Goal: Task Accomplishment & Management: Manage account settings

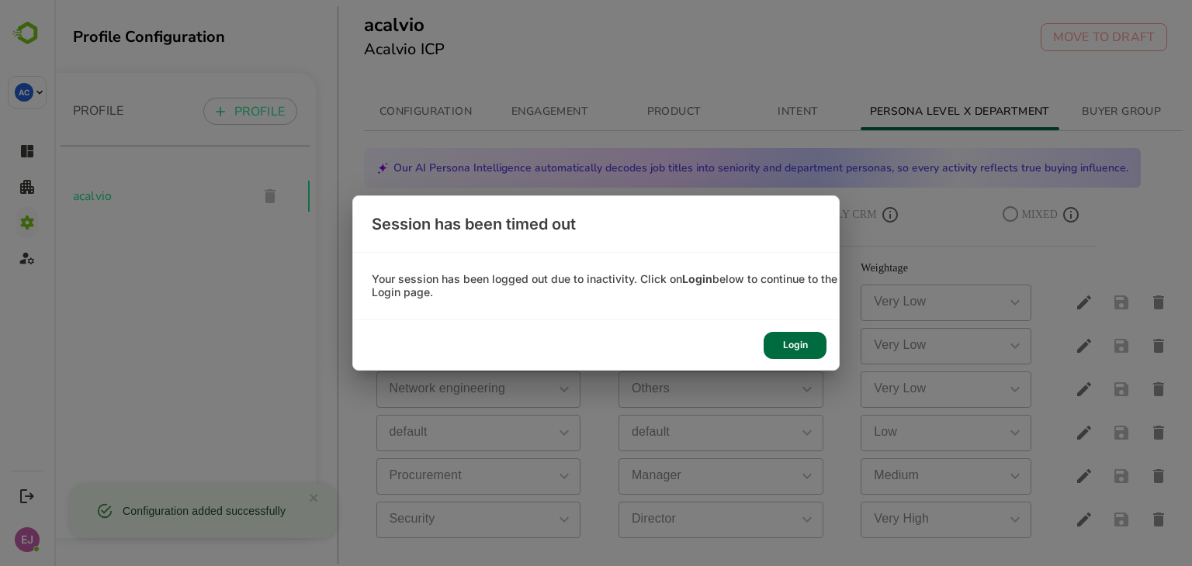
click at [799, 339] on div "Login" at bounding box center [794, 345] width 63 height 27
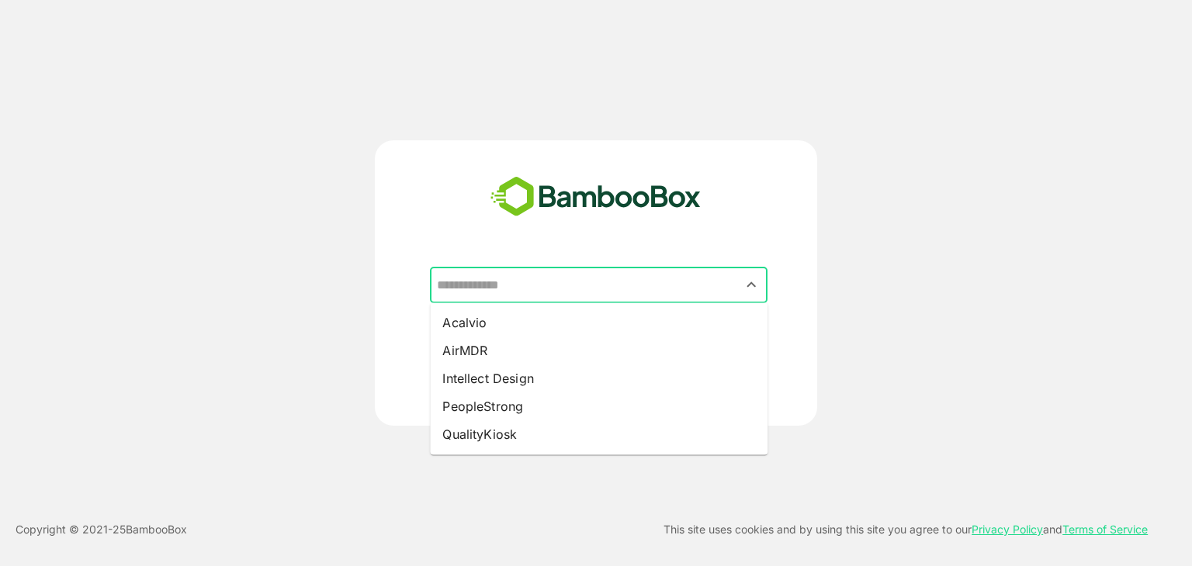
click at [529, 293] on input "text" at bounding box center [598, 285] width 331 height 29
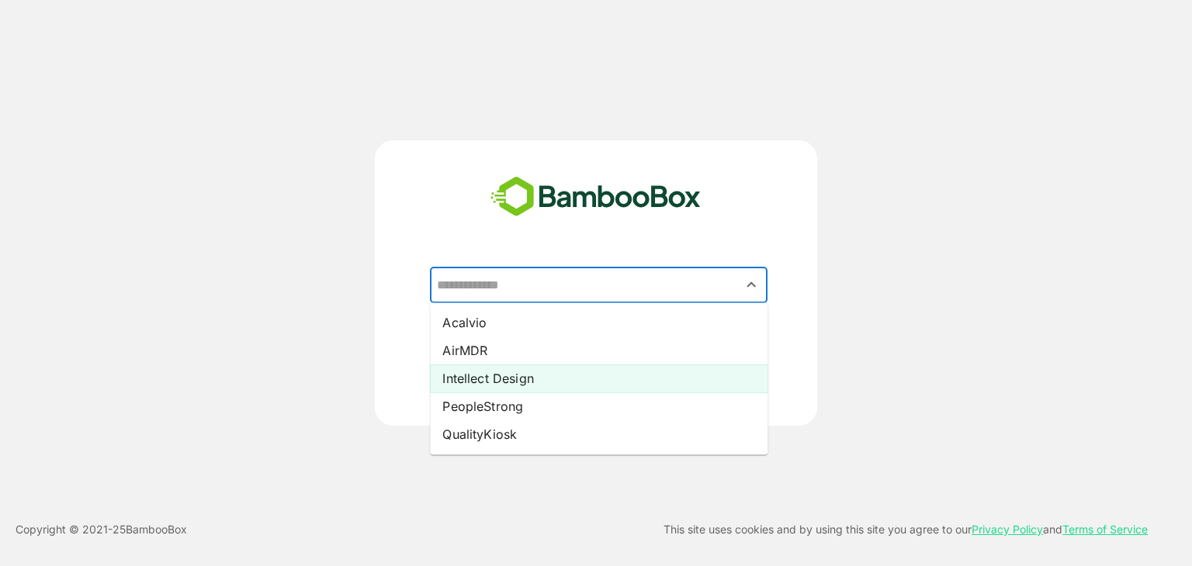
click at [504, 383] on li "Intellect Design" at bounding box center [599, 379] width 338 height 28
type input "**********"
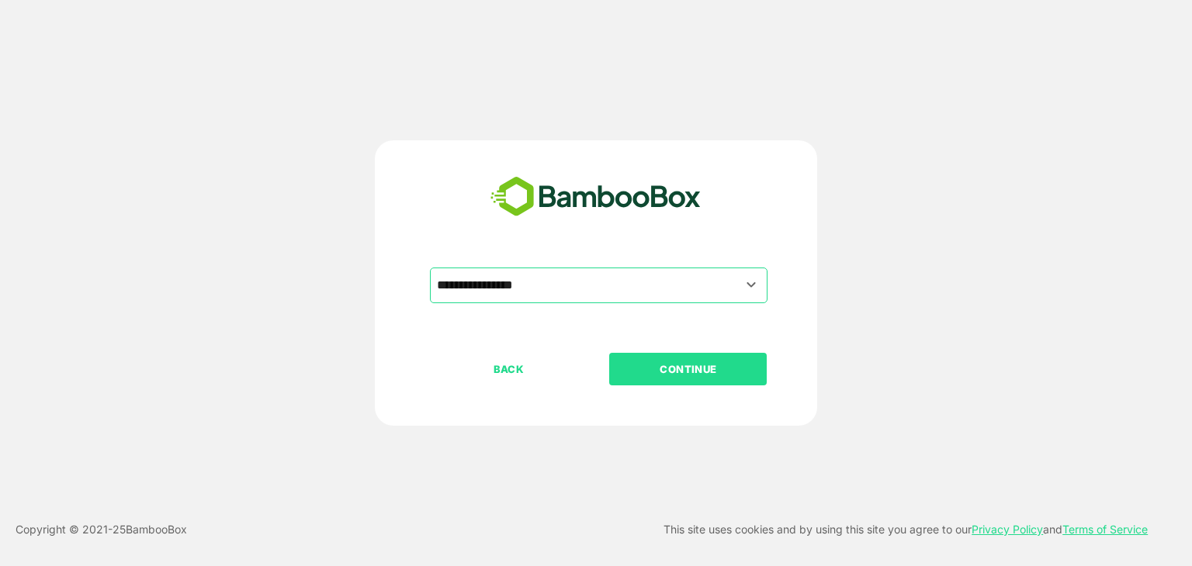
click at [656, 365] on p "CONTINUE" at bounding box center [688, 369] width 155 height 17
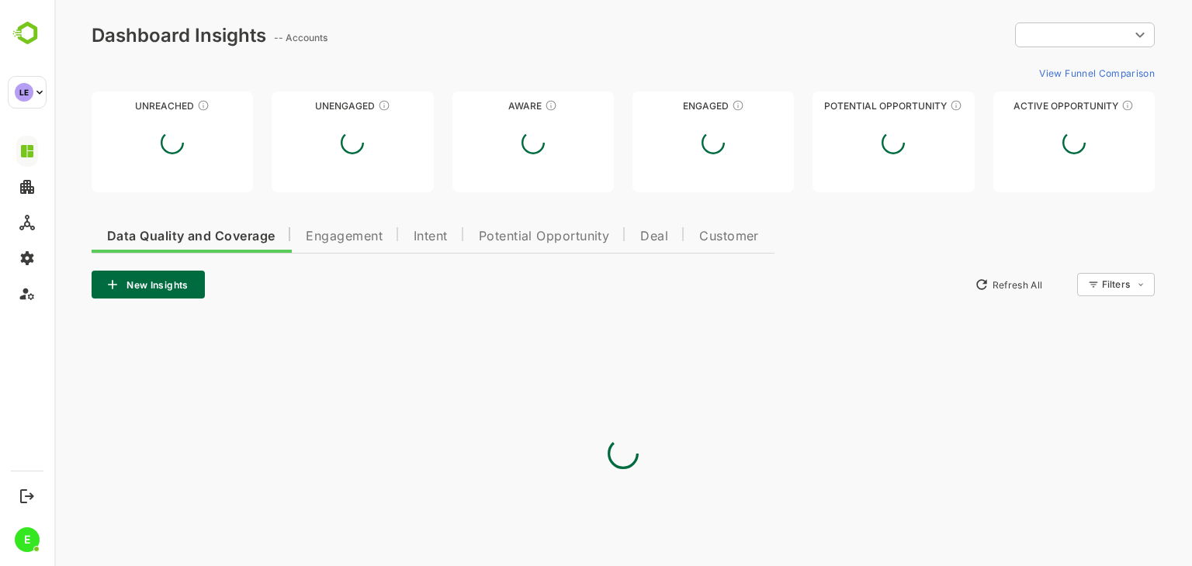
type input "**********"
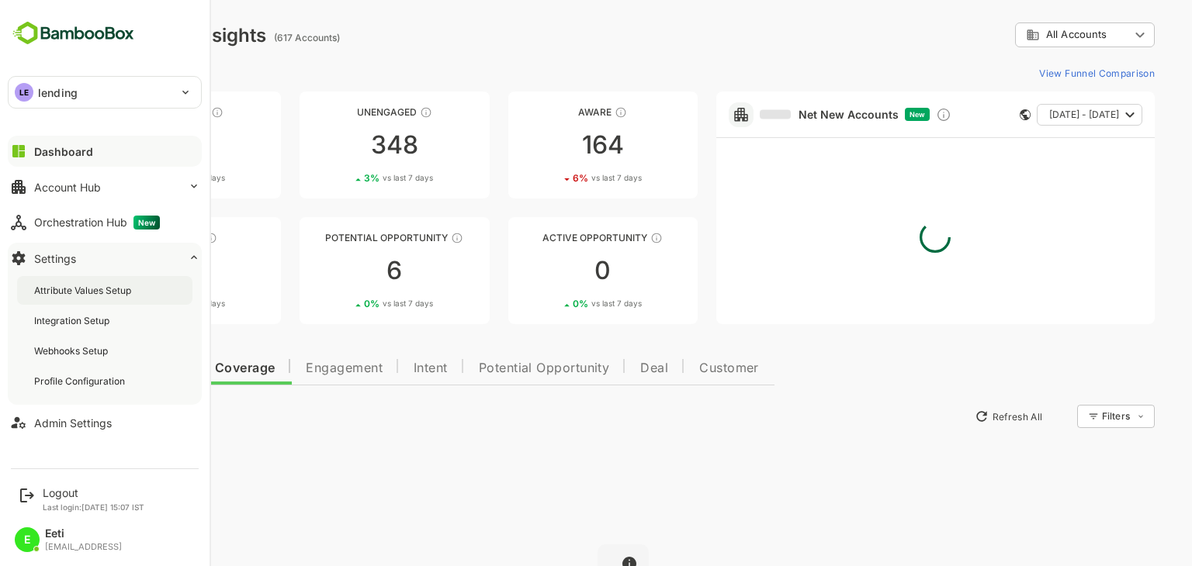
click at [68, 286] on div "Attribute Values Setup" at bounding box center [84, 290] width 100 height 13
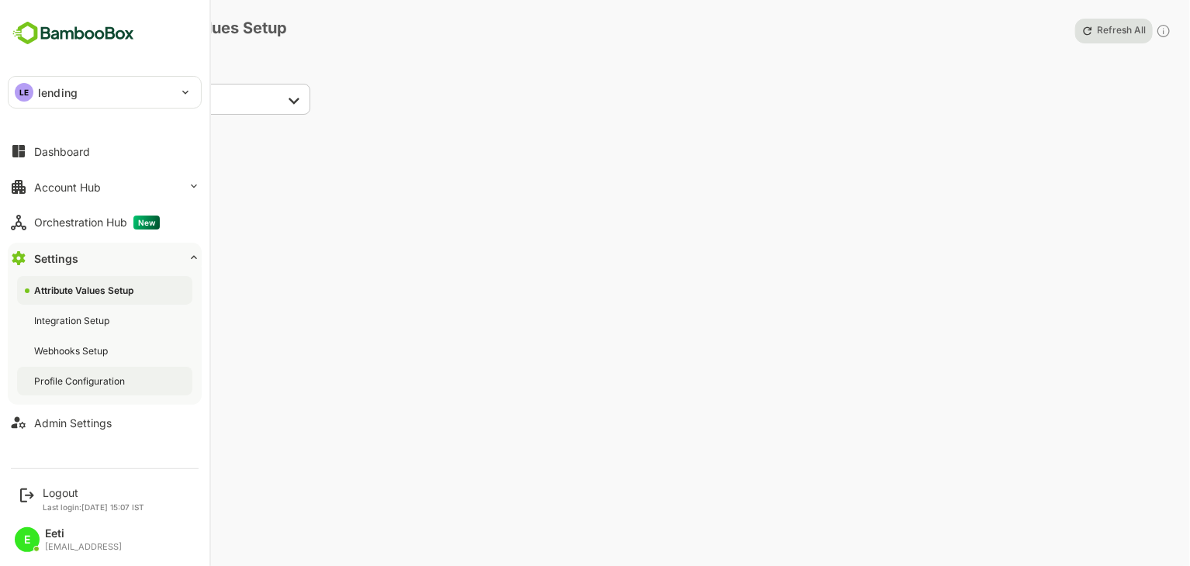
click at [59, 376] on div "Profile Configuration" at bounding box center [81, 381] width 94 height 13
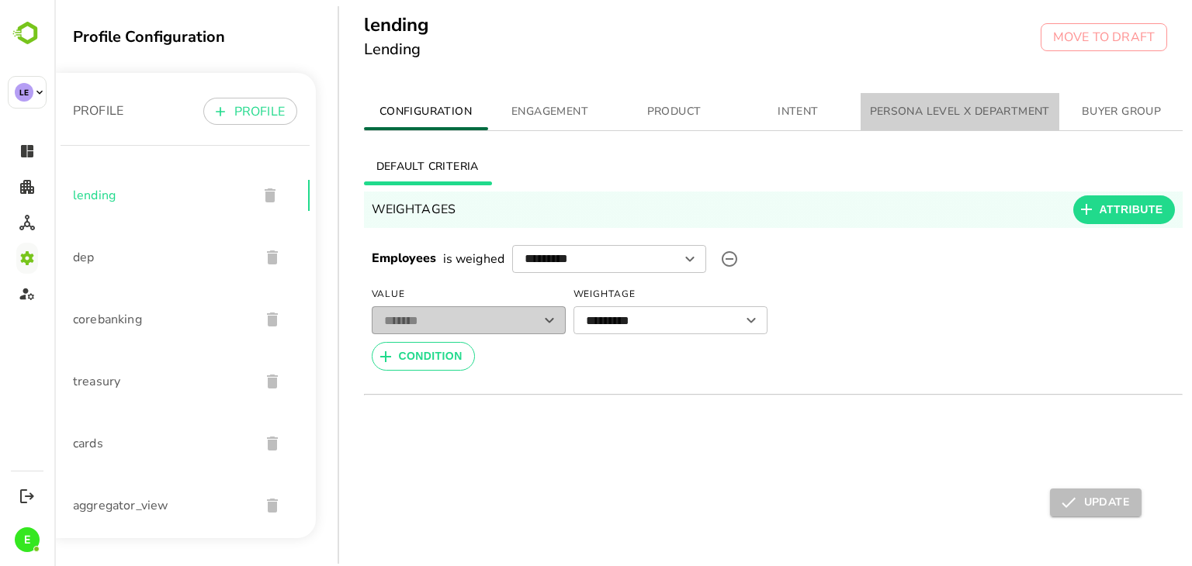
click at [902, 119] on span "PERSONA LEVEL X DEPARTMENT" at bounding box center [960, 111] width 180 height 19
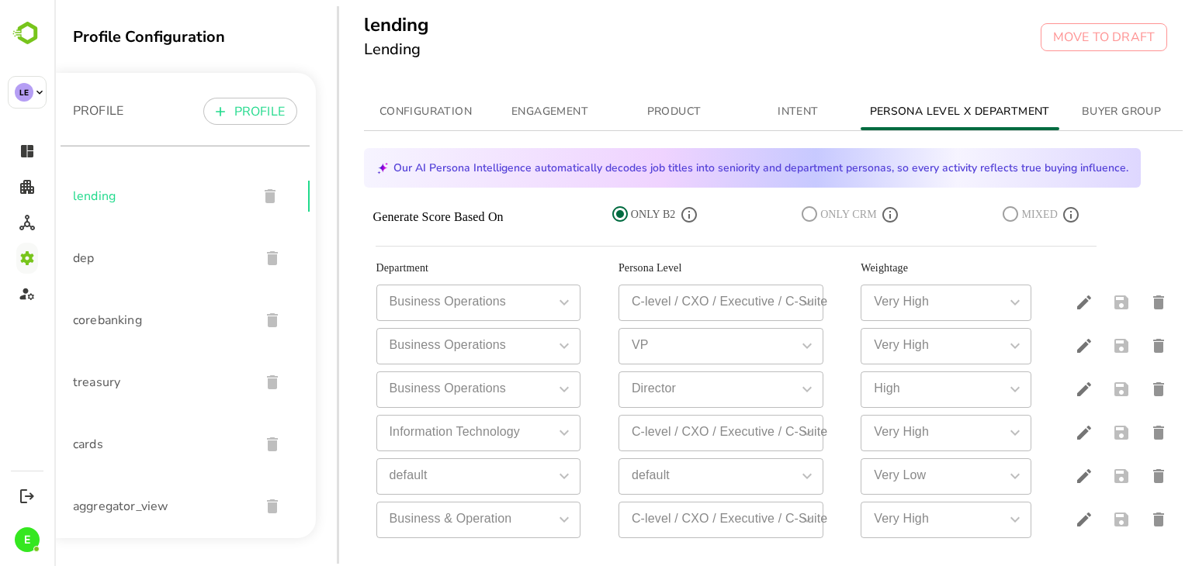
click at [619, 216] on icon at bounding box center [620, 214] width 16 height 16
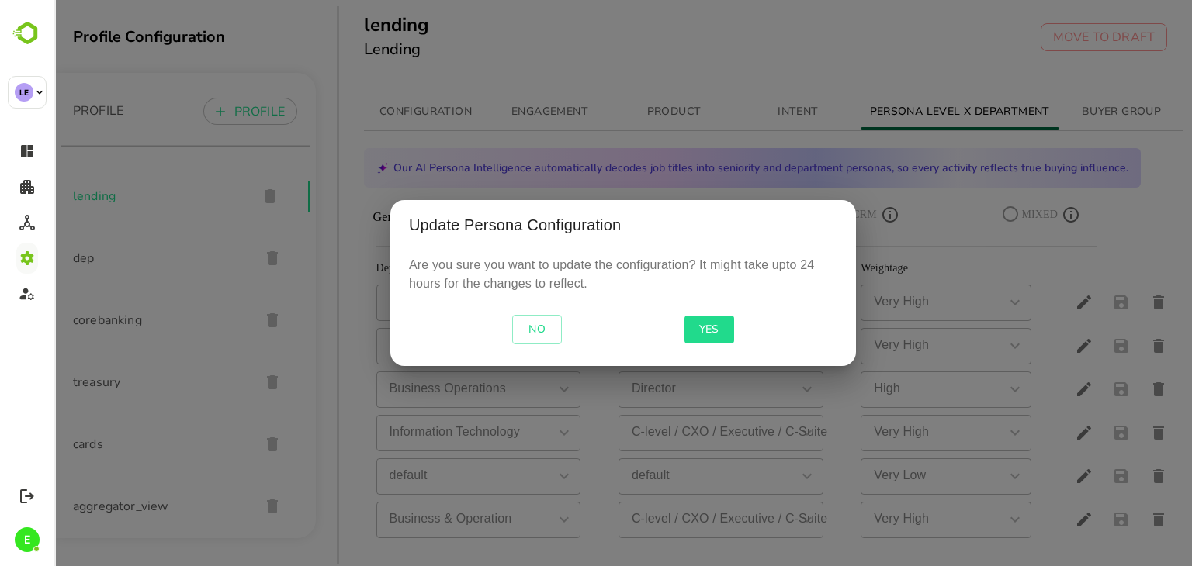
click at [722, 328] on span "YES" at bounding box center [709, 329] width 37 height 19
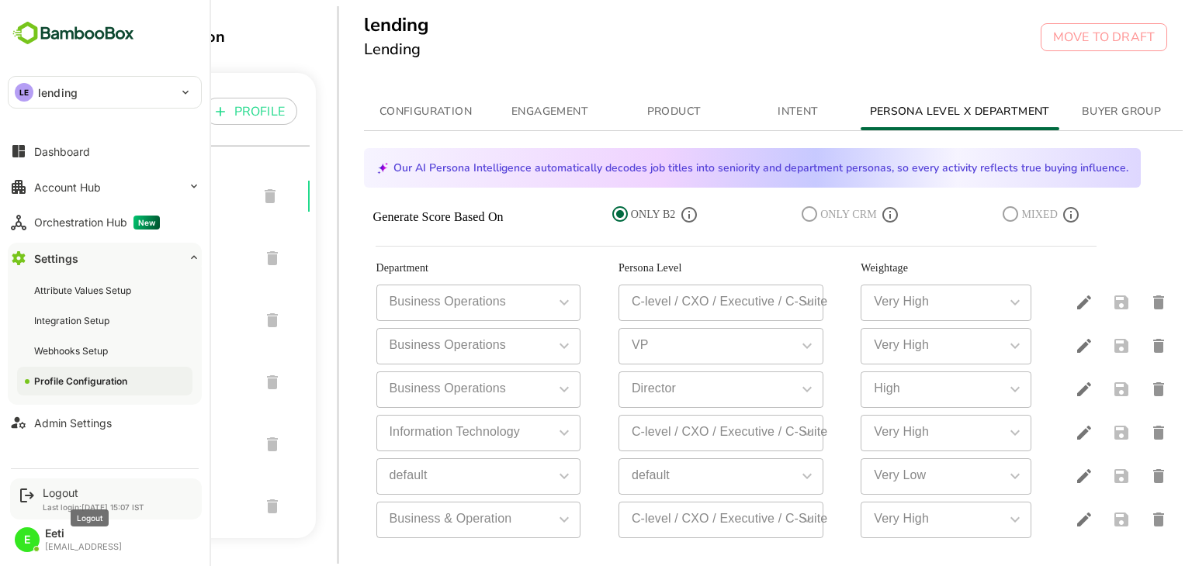
click at [54, 490] on div "Logout" at bounding box center [94, 492] width 102 height 13
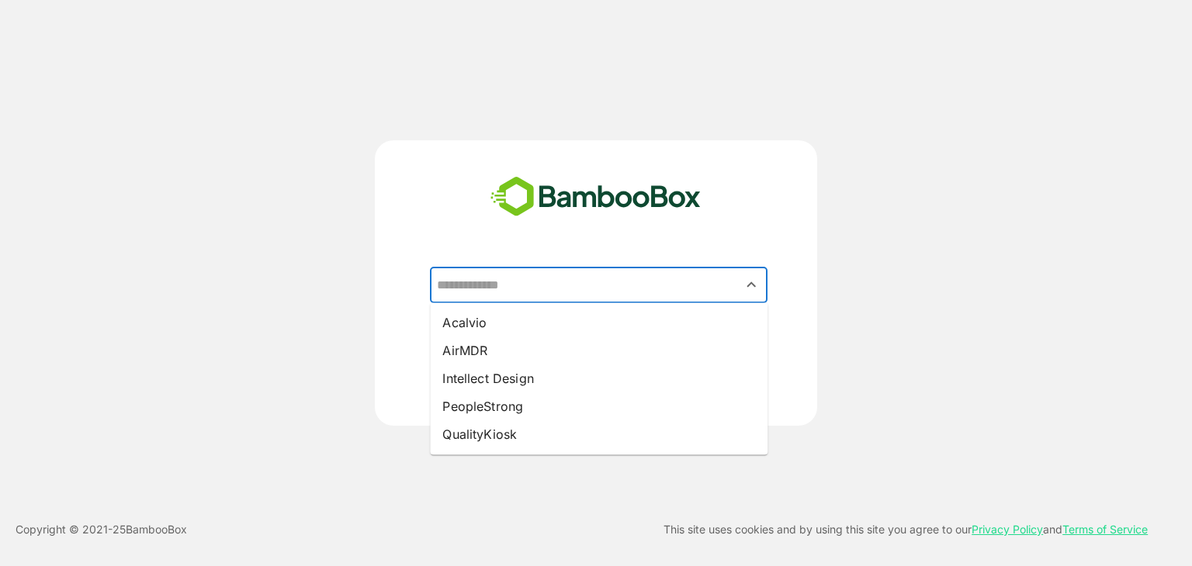
click at [548, 277] on input "text" at bounding box center [598, 285] width 331 height 29
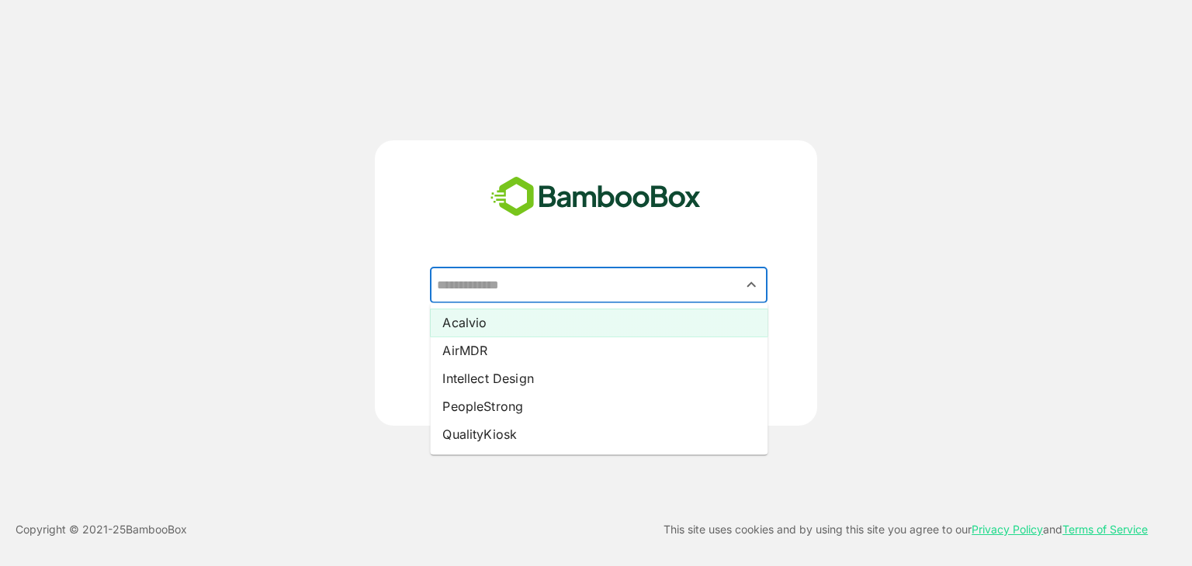
click at [500, 319] on li "Acalvio" at bounding box center [599, 323] width 338 height 28
type input "*******"
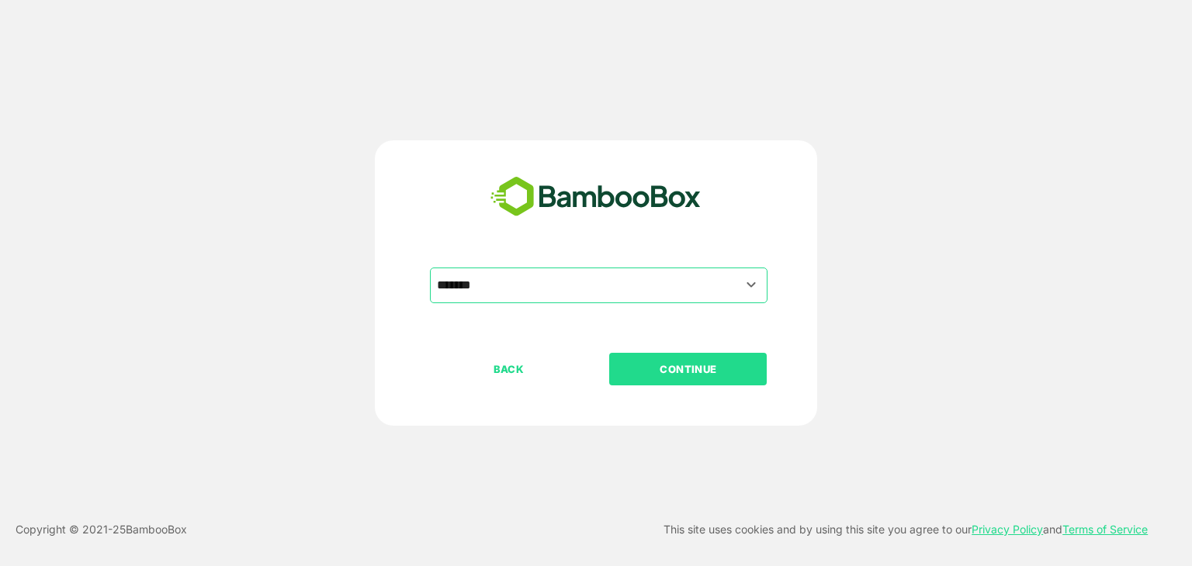
click at [684, 358] on button "CONTINUE" at bounding box center [688, 369] width 158 height 33
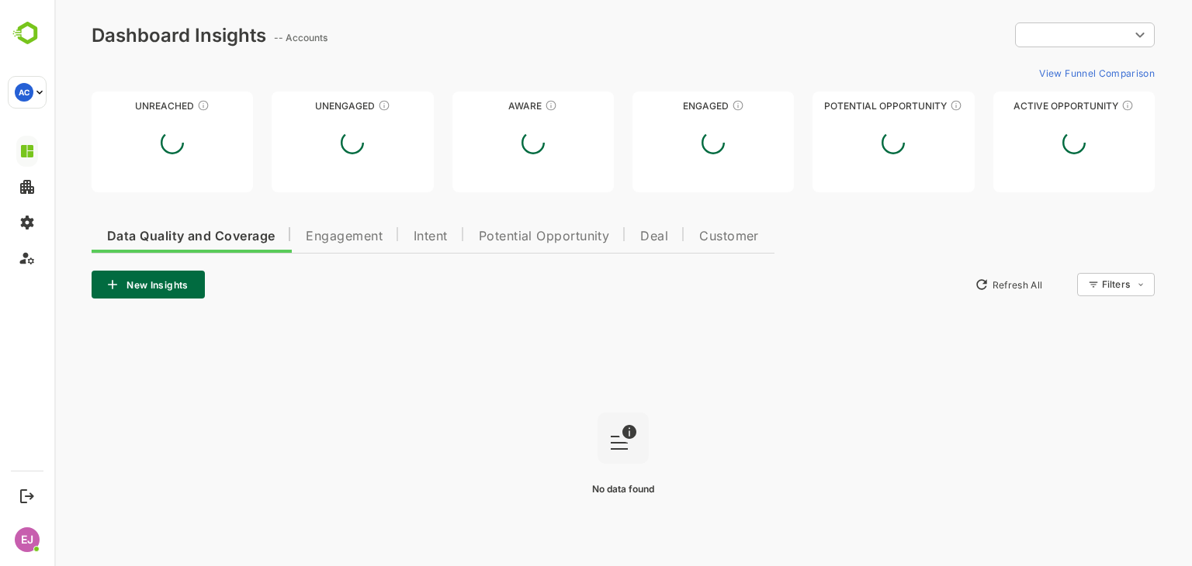
type input "**********"
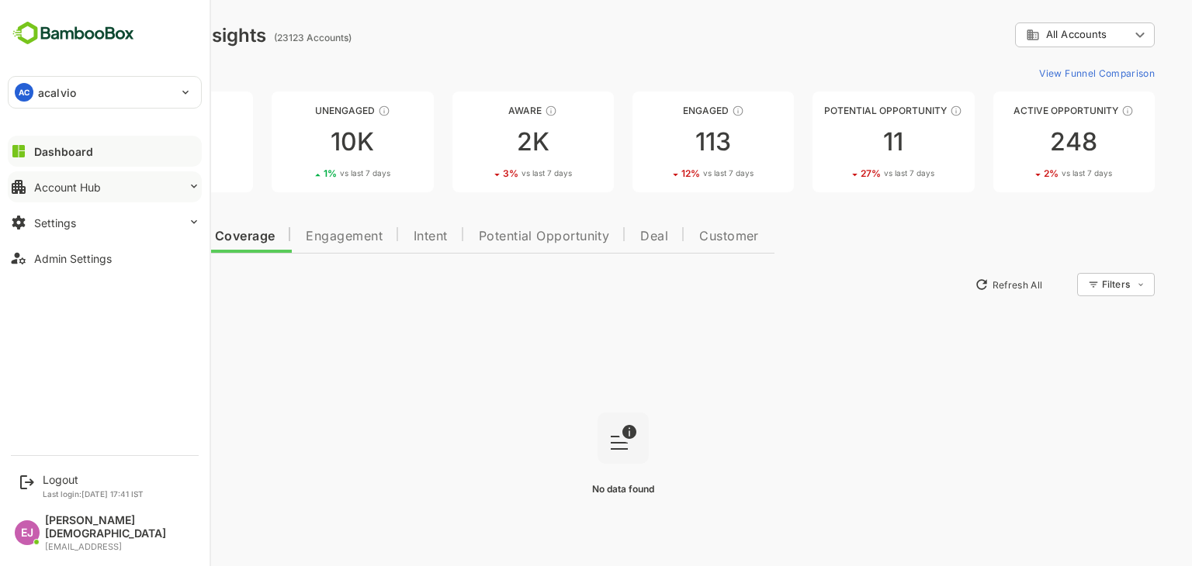
click at [106, 188] on button "Account Hub" at bounding box center [105, 186] width 194 height 31
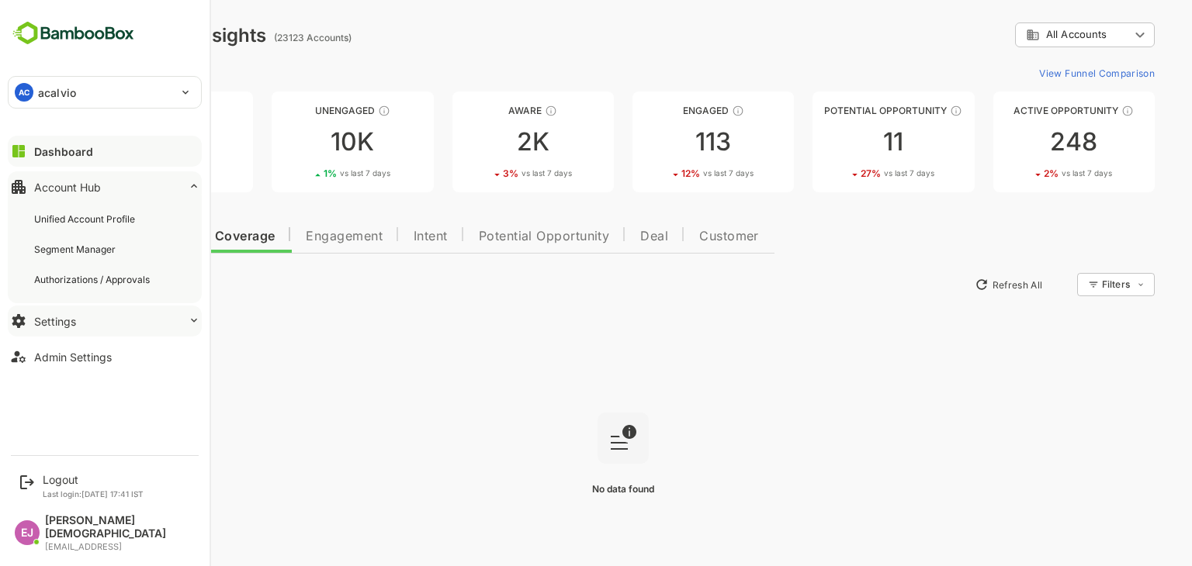
click at [75, 320] on button "Settings" at bounding box center [105, 321] width 194 height 31
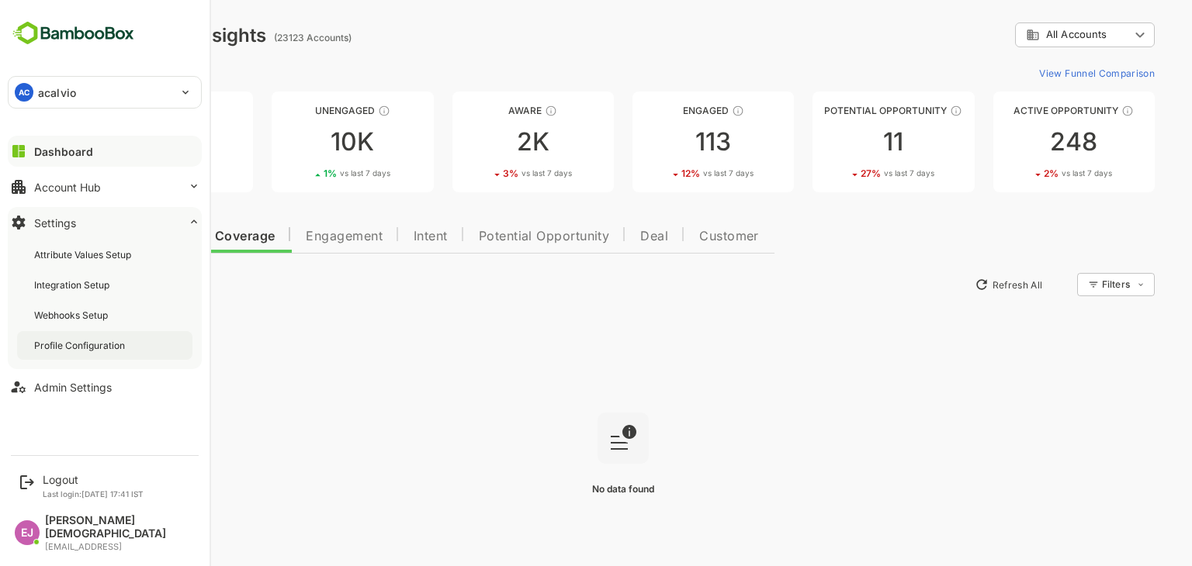
click at [86, 340] on div "Profile Configuration" at bounding box center [81, 345] width 94 height 13
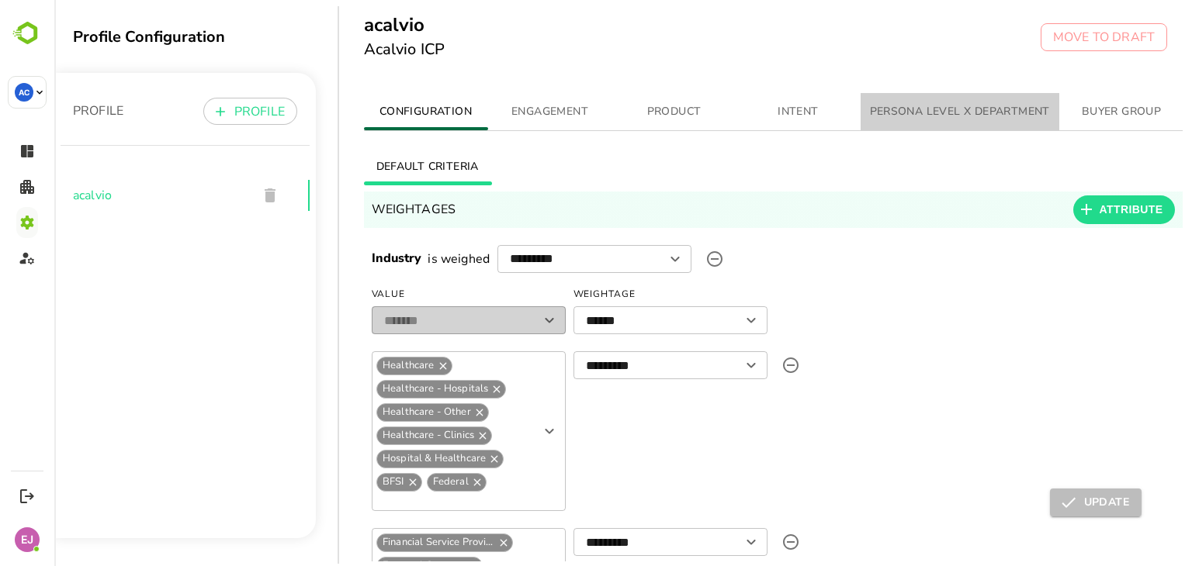
click at [951, 109] on span "PERSONA LEVEL X DEPARTMENT" at bounding box center [960, 111] width 180 height 19
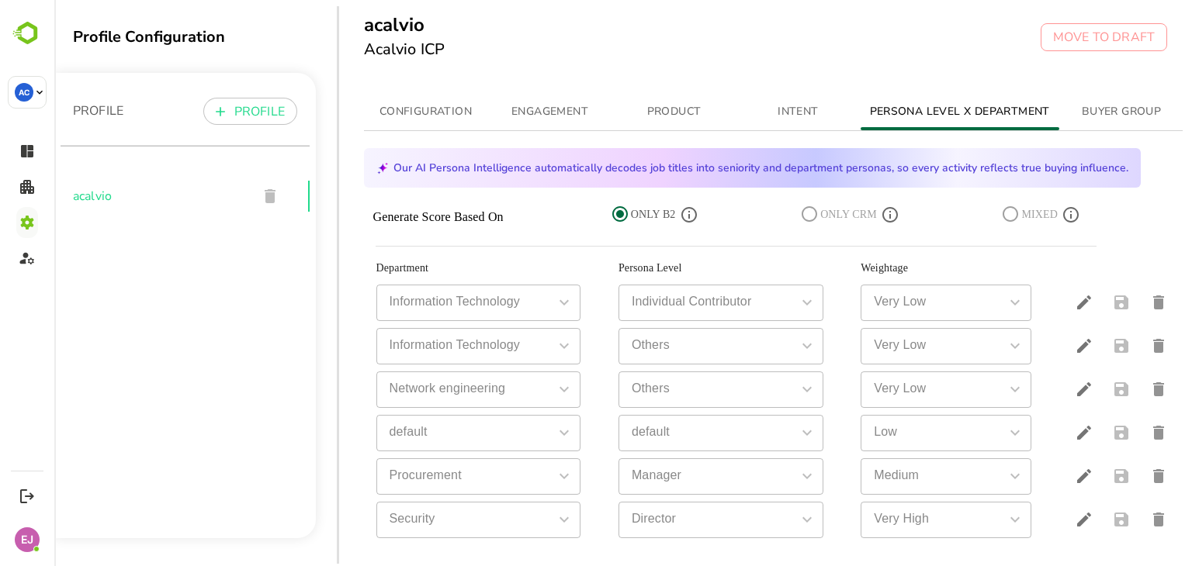
click at [620, 216] on icon at bounding box center [620, 214] width 16 height 16
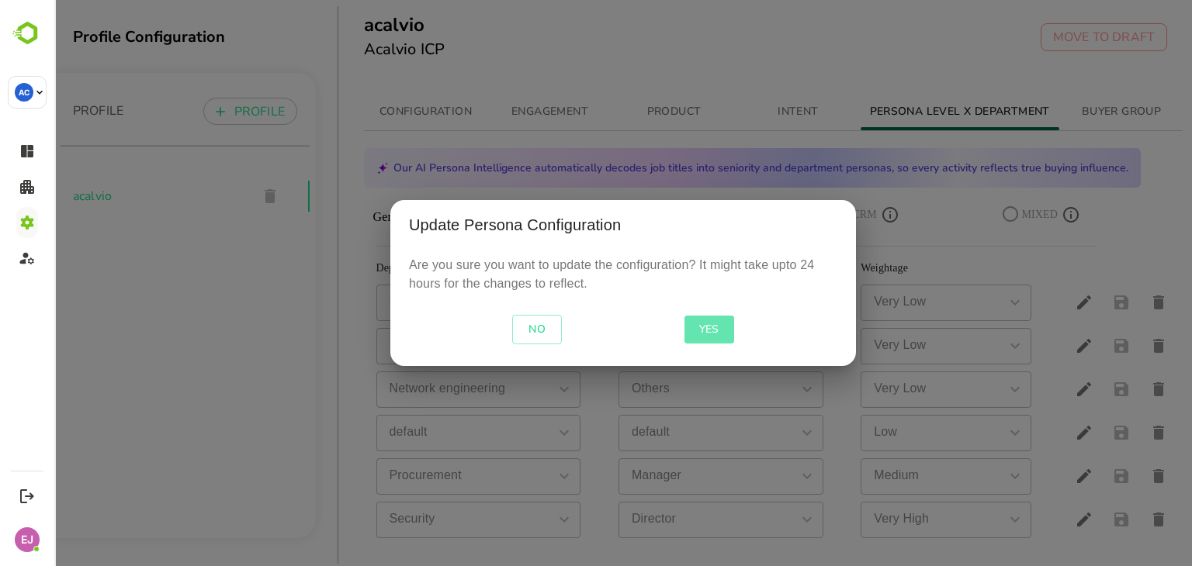
click at [711, 327] on span "YES" at bounding box center [709, 329] width 37 height 19
